Goal: Communication & Community: Answer question/provide support

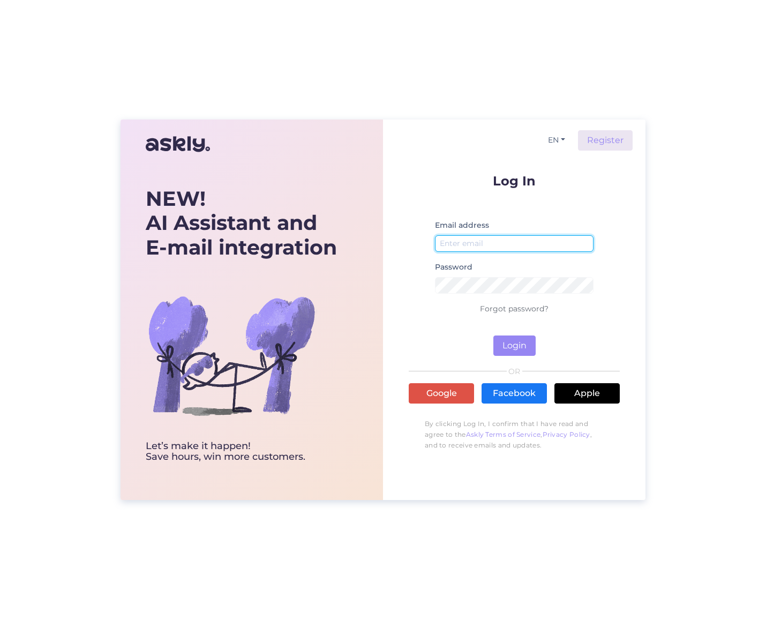
type input "[EMAIL_ADDRESS][DOMAIN_NAME]"
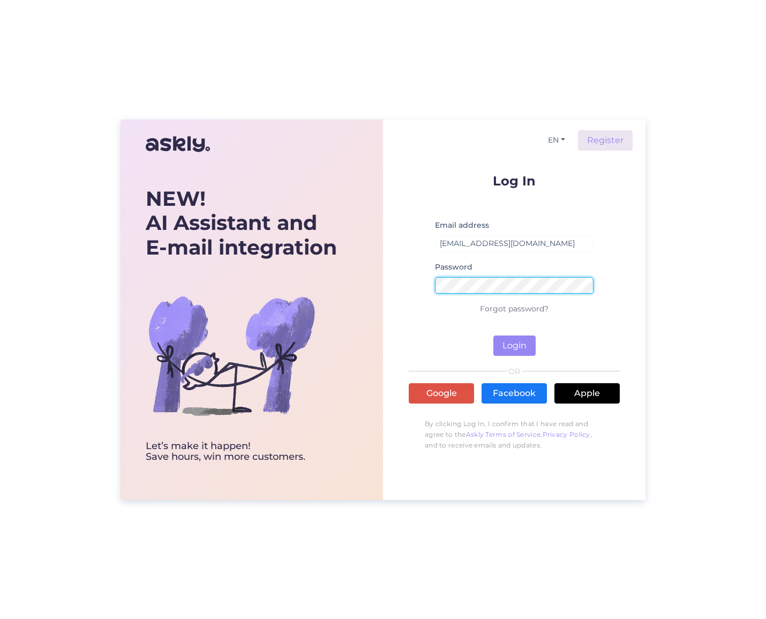
click at [514, 345] on button "Login" at bounding box center [514, 345] width 42 height 20
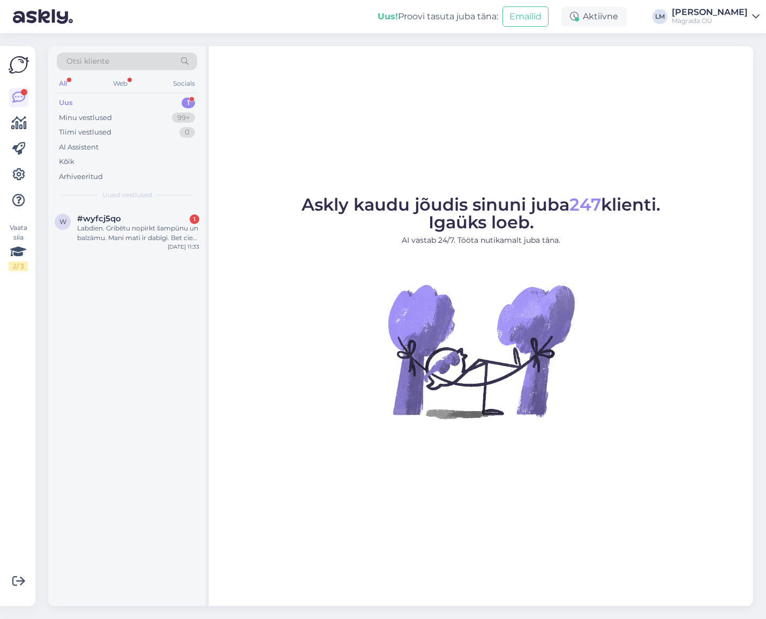
drag, startPoint x: 91, startPoint y: 235, endPoint x: 198, endPoint y: 260, distance: 110.1
click at [91, 235] on div "Labdien. Gribētu nopirkt šampūnu un balzāmu. Mani mati ir dabīgi. Bet cieti un …" at bounding box center [138, 232] width 122 height 19
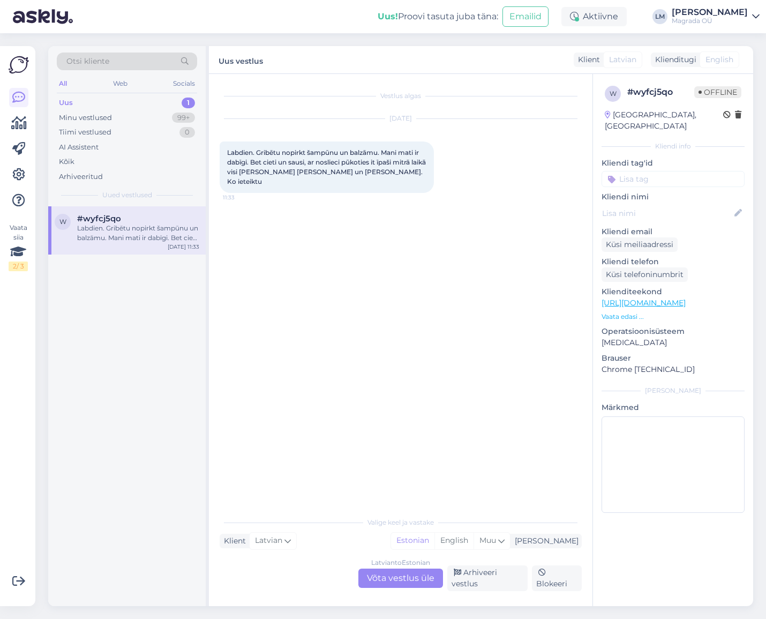
click at [403, 579] on div "Latvian to Estonian Võta vestlus üle" at bounding box center [400, 577] width 85 height 19
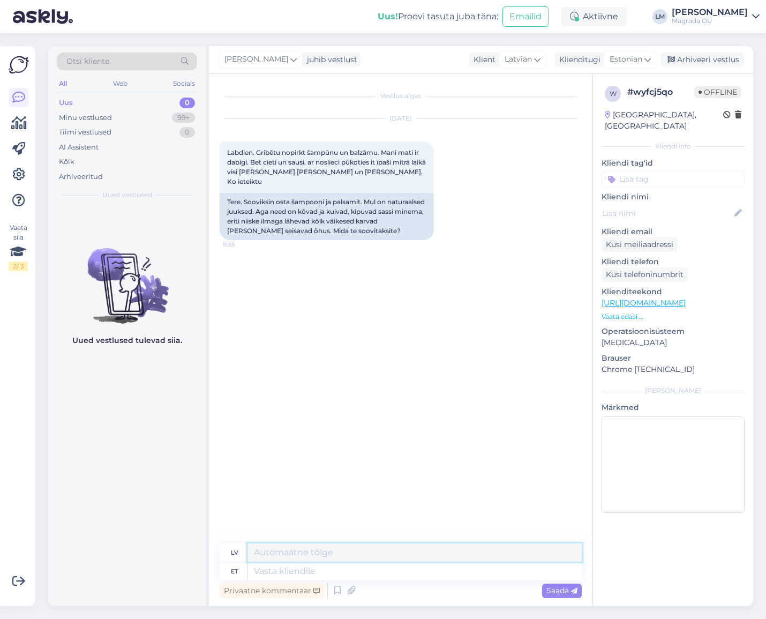
click at [399, 560] on textarea at bounding box center [415, 552] width 334 height 18
click at [395, 565] on textarea at bounding box center [415, 571] width 334 height 18
type textarea "Tere!"
type textarea "Sveiki!"
type textarea "Tere! :)"
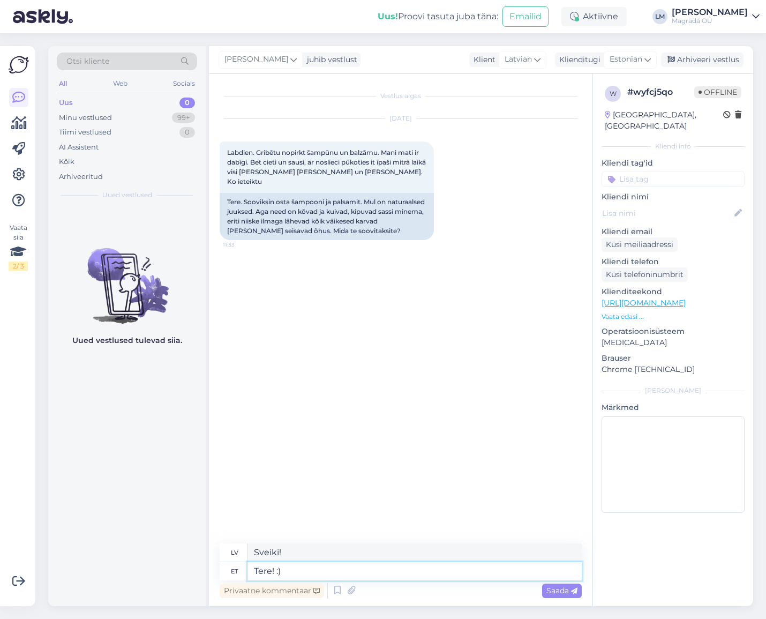
type textarea "Sveiki! :)"
type textarea "Tere! :) Aitäh kir"
type textarea "Sveiki! :) Paldies"
type textarea "Tere! :) Aitäh kirja ee"
type textarea "Sveiki! :) Paldies par vēstuli."
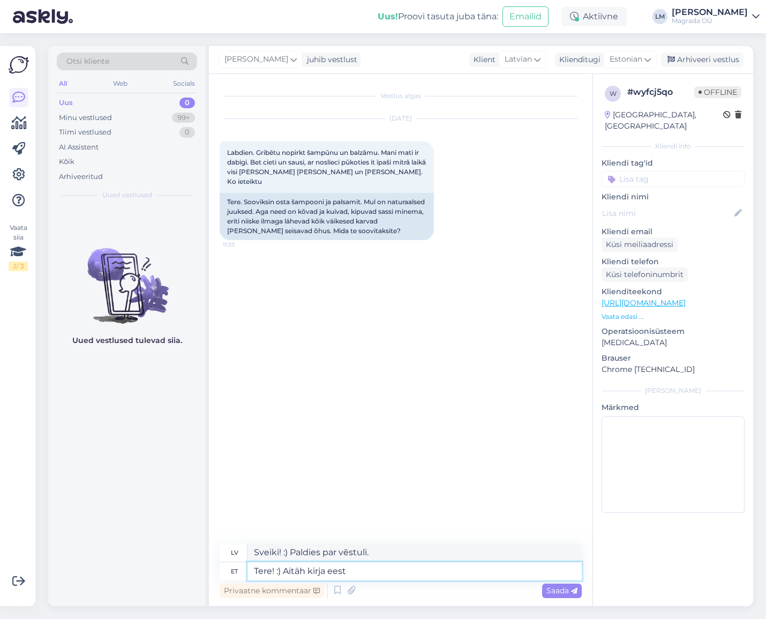
type textarea "Tere! :) Aitäh kirja eest!"
type textarea "Sveiki! :) Paldies par vēstuli!"
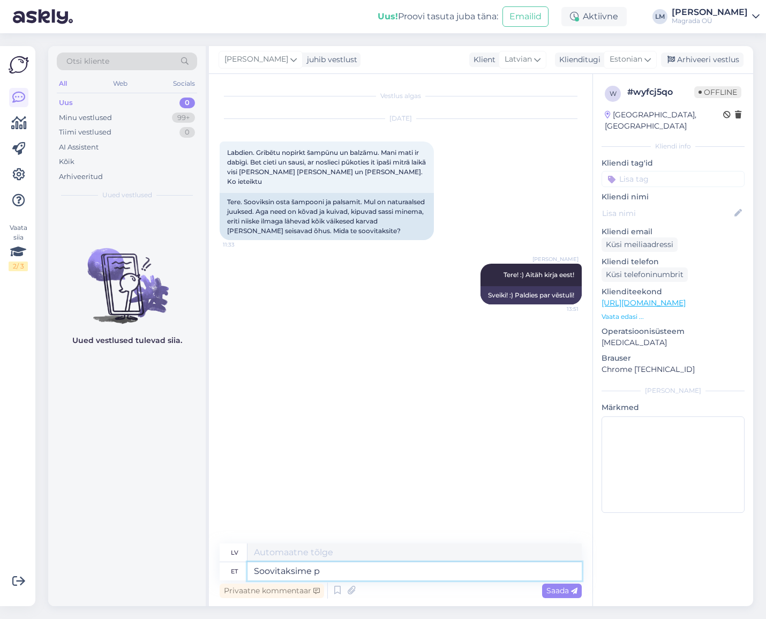
type textarea "Soovitaksime pr"
type textarea "Mēs ieteiktu"
type textarea "Soovitaksime proovida"
type textarea "Mēs ieteiktu izmēģināt"
type textarea "Soovitaksime proovida meie raba"
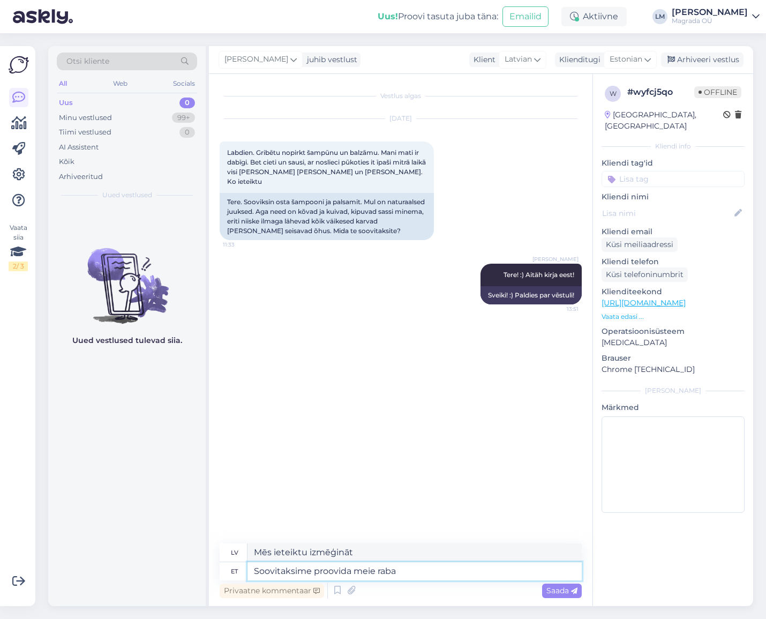
type textarea "Mēs iesakām izmēģināt mūsu"
type textarea "Soovitaksime proovida meie rabarberi tah"
type textarea "Iesakām pamēģināt mūsu rabarberu"
type textarea "Soovitaksime proovida meie rabarberi tahket"
type textarea "Iesakām izmēģināt mūsu rabarberu cieto maisījumu"
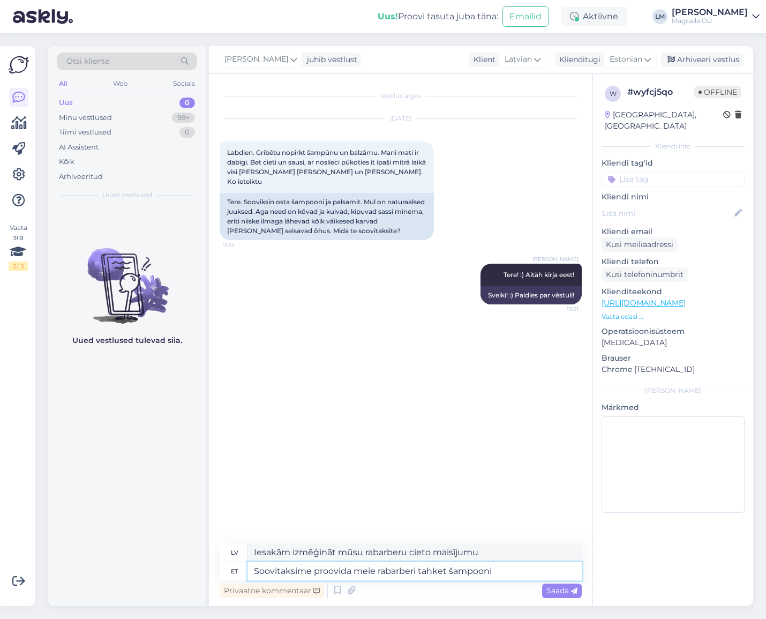
type textarea "Soovitaksime proovida meie rabarberi tahket šampooni j"
type textarea "Iesakām izmēģināt [PERSON_NAME] rabarberu šampūnu"
type textarea "Soovitaksime proovida meie rabarberi tahket šampooni"
type textarea "Iesakām izmēģināt [PERSON_NAME] rabarberu šampūnu"
type textarea "Soovitaksime proovida meie rabarberi tahket šampooni ja me"
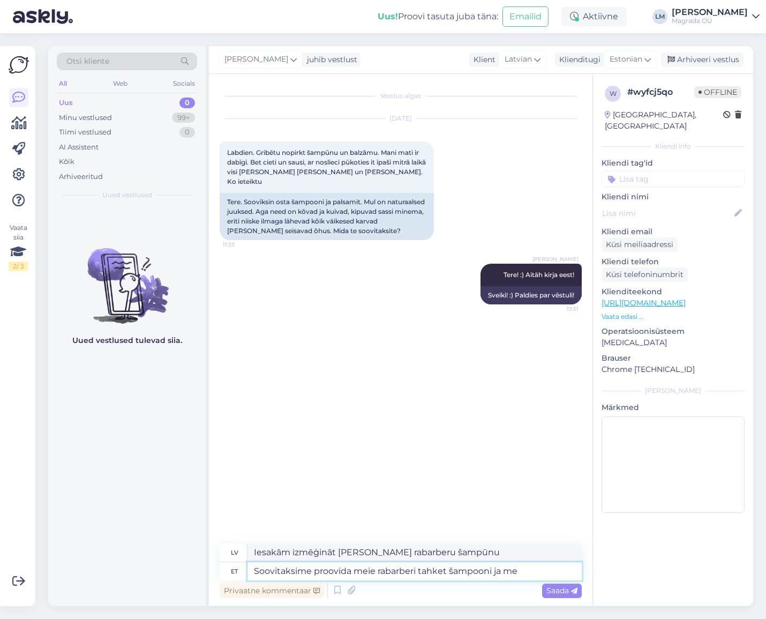
type textarea "Iesakām izmēģināt [PERSON_NAME] šampūnu ar rabarberiem un"
type textarea "Soovitaksime proovida meie rabarberi tahket šampooni ja rabarberi juu"
type textarea "Iesakām izmēģināt [PERSON_NAME] rabarberu šampūnu un rabarberu..."
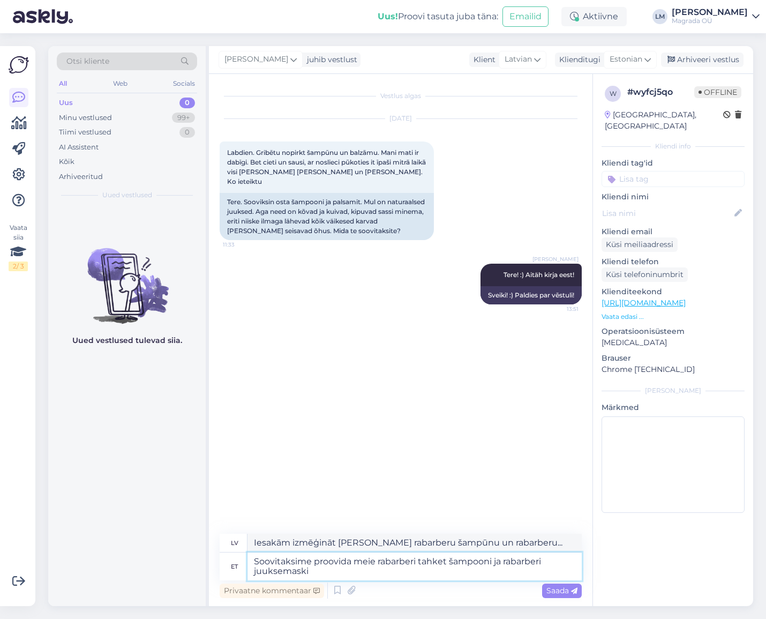
type textarea "Soovitaksime proovida meie rabarberi tahket šampooni ja rabarberi juuksemaski."
type textarea "Iesakām izmēģināt mūsu rabarberu cieto šampūnu un rabarberu matu masku."
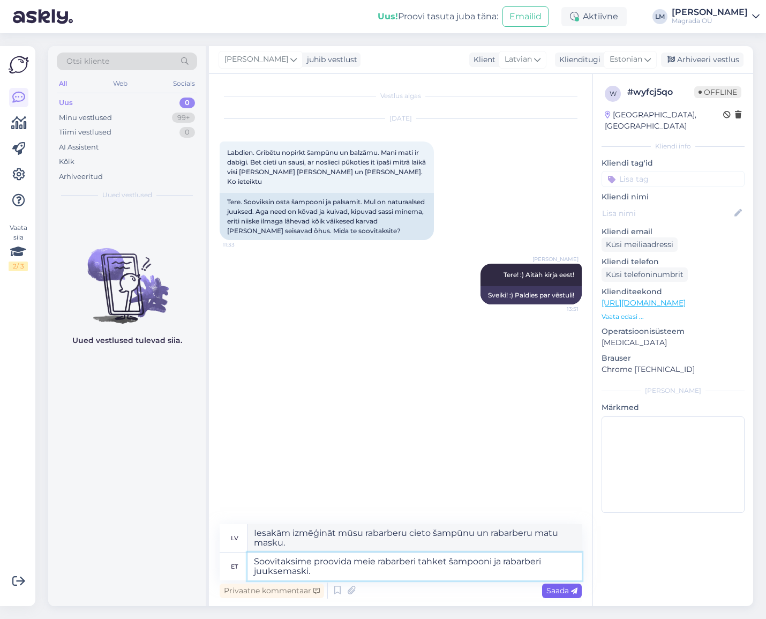
type textarea "Soovitaksime proovida meie rabarberi tahket šampooni ja rabarberi juuksemaski."
click at [554, 592] on span "Saada" at bounding box center [561, 591] width 31 height 10
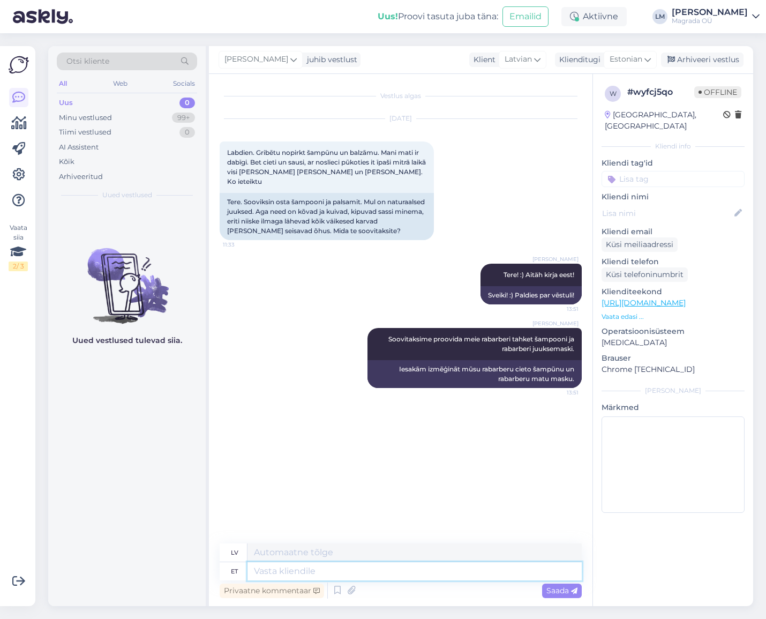
click at [451, 571] on textarea at bounding box center [415, 571] width 334 height 18
type textarea "M"
type textarea "Nii p"
type textarea "Tātad"
type textarea "Nii paljud me"
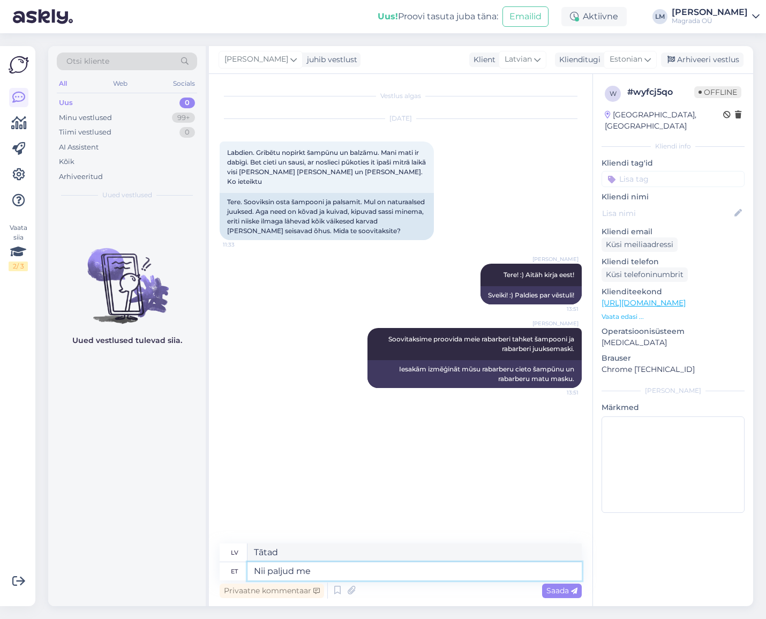
type textarea "Tik daudz"
type textarea "Nii paljud [PERSON_NAME]"
type textarea "Tik daudzi no mums"
type textarea "Nii paljud meie kliendid j"
type textarea "Tik daudzi mūsu klienti"
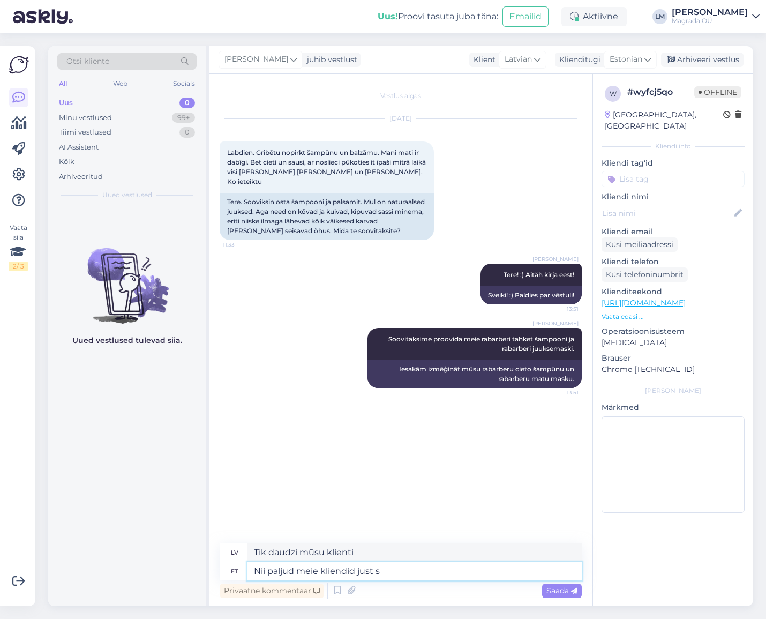
type textarea "Nii paljud meie kliendid just se"
type textarea "Tik daudzi mūsu klienti vienkārši"
type textarea "Nii paljud meie kliendid just sellise juu"
type textarea "Tik daudzi mūsu klienti ir šādi"
type textarea "Nii paljud meie kliendid just sellise juukseprobleemiga väga"
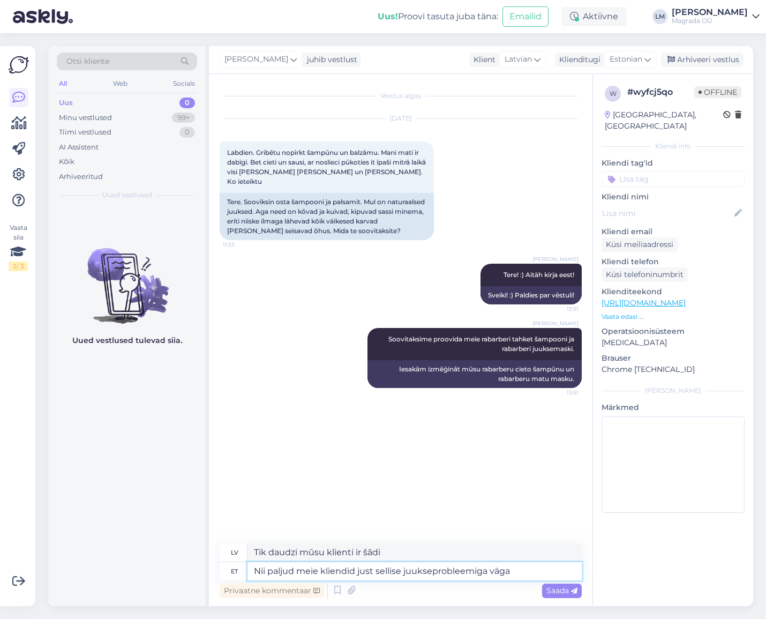
type textarea "Tik daudziem mūsu klientiem ir [PERSON_NAME] šī matu problēma"
type textarea "Nii paljud meie kliendid just sellise juukseprobleemiga väga kiidavad!"
type textarea "Tik daudzi mūsu klienti ar [PERSON_NAME] šo matu problēmu ir ļoti atzinīgi!"
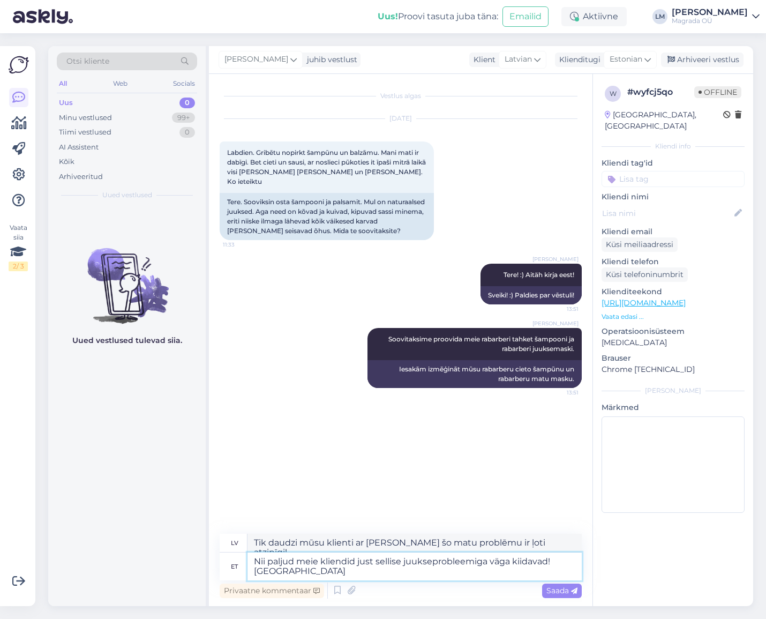
type textarea "Nii paljud meie kliendid just sellise juukseprobleemiga väga kiidavad! Tulemusi…"
type textarea "Tik daudzi mūsu klienti ar [PERSON_NAME] šo matu problēmu ir ļoti pateicīgi! Re…"
type textarea "Nii paljud meie kliendid just sellise juukseprobleemiga väga kiidavad! Tulemusi…"
type textarea "Tik daudzi mūsu klienti ar šo konkrēto matu problēmu ir ļoti atzinīgi! Jūs vara…"
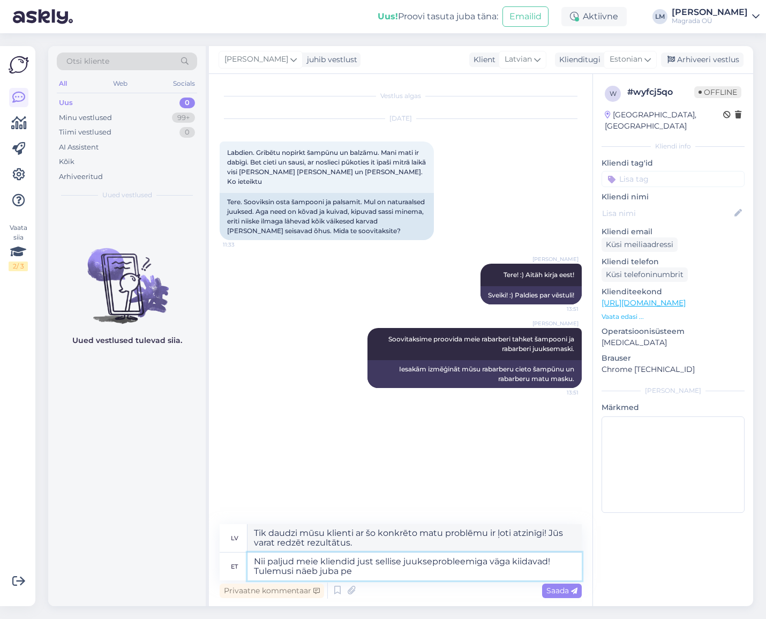
type textarea "Nii paljud meie kliendid just sellise juukseprobleemiga väga kiidavad! Tulemusi…"
type textarea "Tik daudzi mūsu klienti ar šo pašu matu problēmu to slavē! Jūs [PERSON_NAME] re…"
type textarea "Nii paljud meie kliendid just sellise juukseprobleemiga väga kiidavad! Tulemusi…"
type textarea "Tik daudzi mūsu klienti ar šo konkrēto matu problēmu ir ļoti apmierināti ar to!…"
type textarea "Nii paljud meie kliendid just sellise juukseprobleemiga väga kiidavad! Tulemusi…"
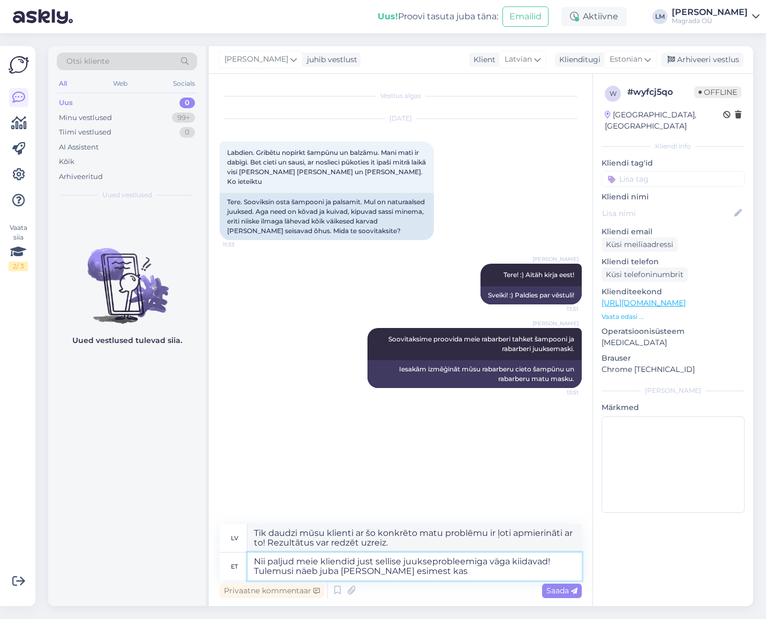
type textarea "Tik daudzi mūsu klienti ar šo matu problēmu ir ļoti apmierināti ar to! Rezultāt…"
type textarea "Nii paljud meie kliendid just sellise juukseprobleemiga väga kiidavad! Tulemusi…"
type textarea "Tik daudzi mūsu klienti ar šo matu problēmu to patiešām slavē! Rezultātus var r…"
type textarea "Nii paljud meie kliendid just sellise juukseprobleemiga väga kiidavad! Tulemusi…"
type textarea "Tik daudzi mūsu klienti ar šo matu problēmu to tiešām slavē! Rezultātus var red…"
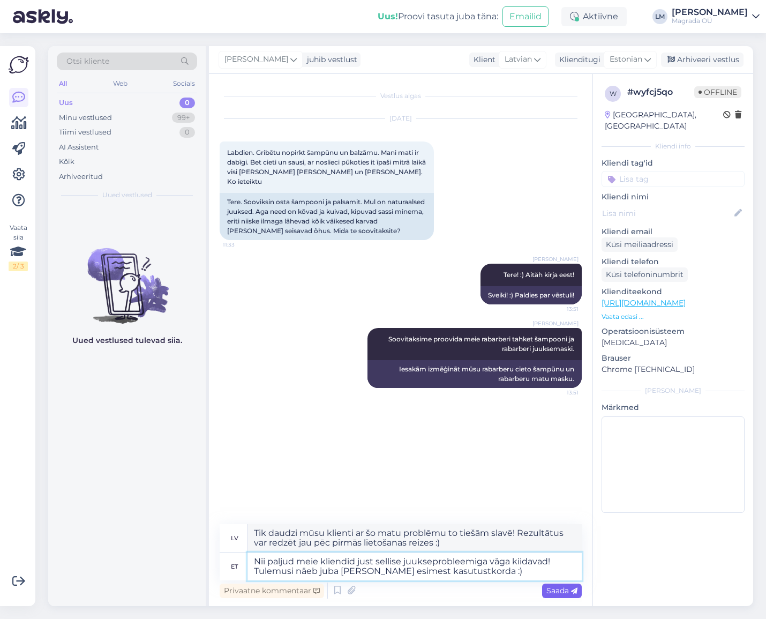
type textarea "Nii paljud meie kliendid just sellise juukseprobleemiga väga kiidavad! Tulemusi…"
click at [567, 590] on span "Saada" at bounding box center [561, 591] width 31 height 10
